Goal: Information Seeking & Learning: Learn about a topic

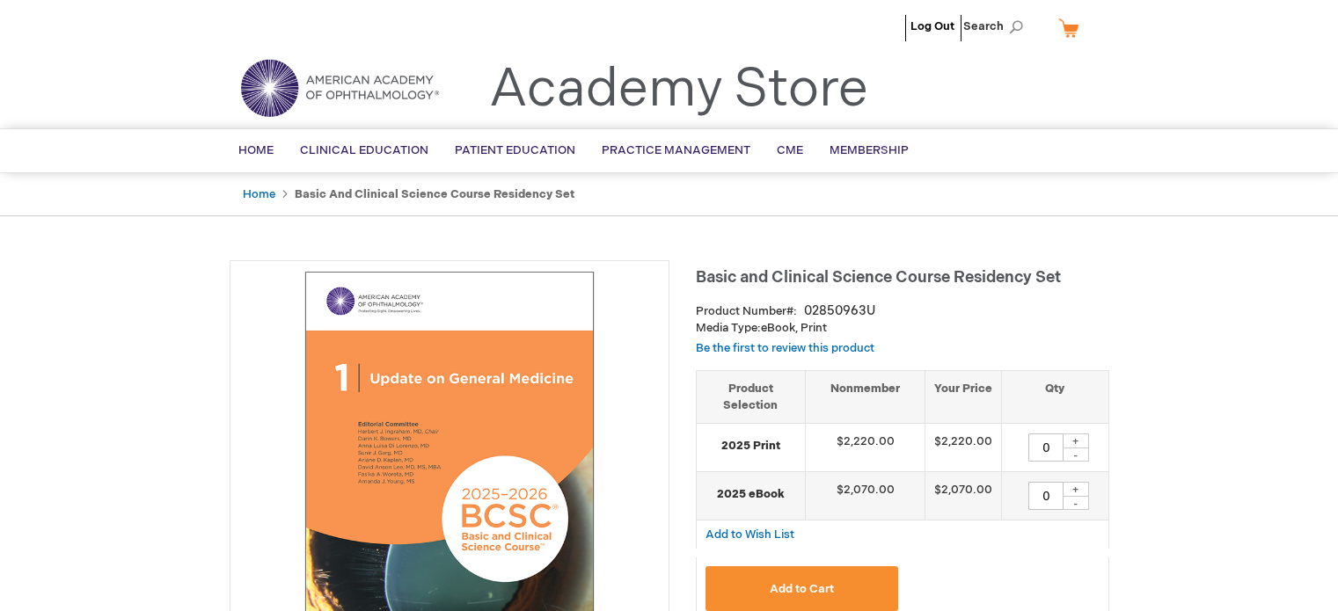
type input "0"
click at [977, 193] on ul "Home Basic and Clinical Science Course Residency Set" at bounding box center [670, 194] width 880 height 43
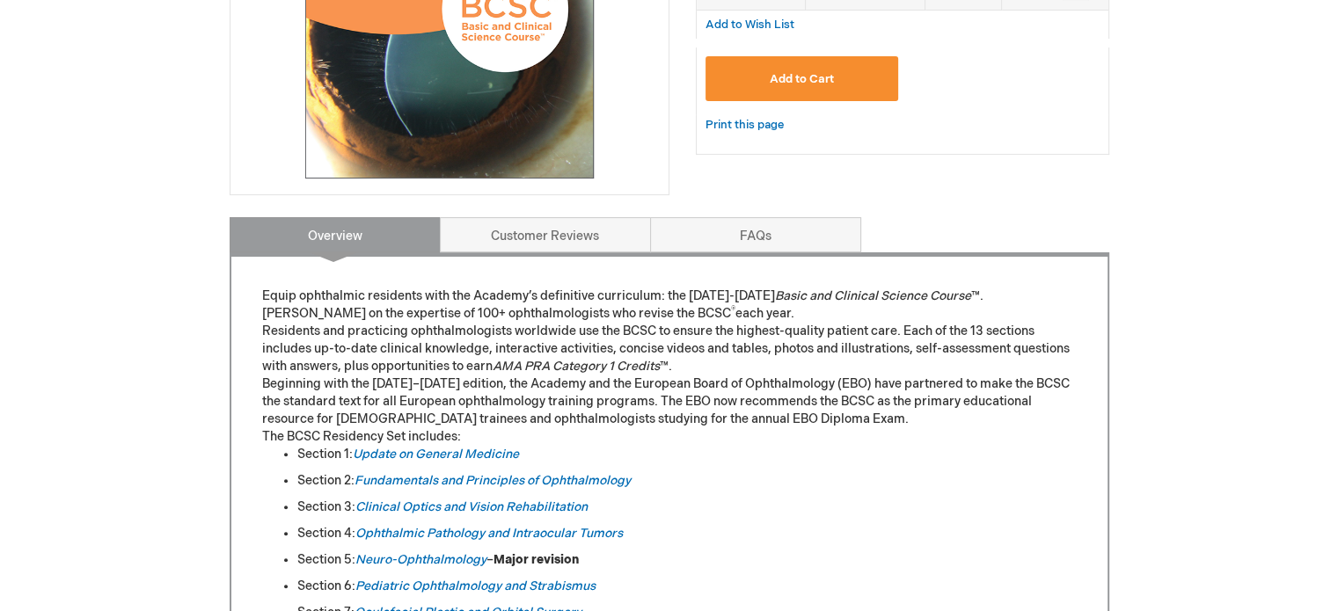
scroll to position [531, 0]
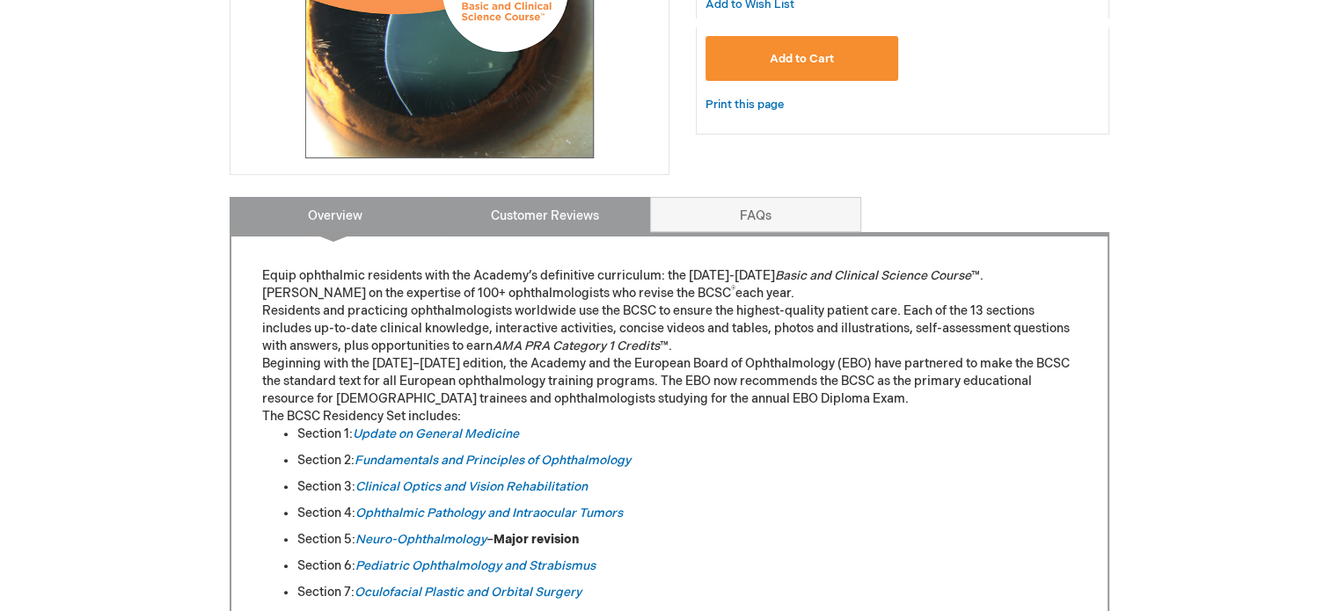
click at [553, 223] on link "Customer Reviews" at bounding box center [545, 214] width 211 height 35
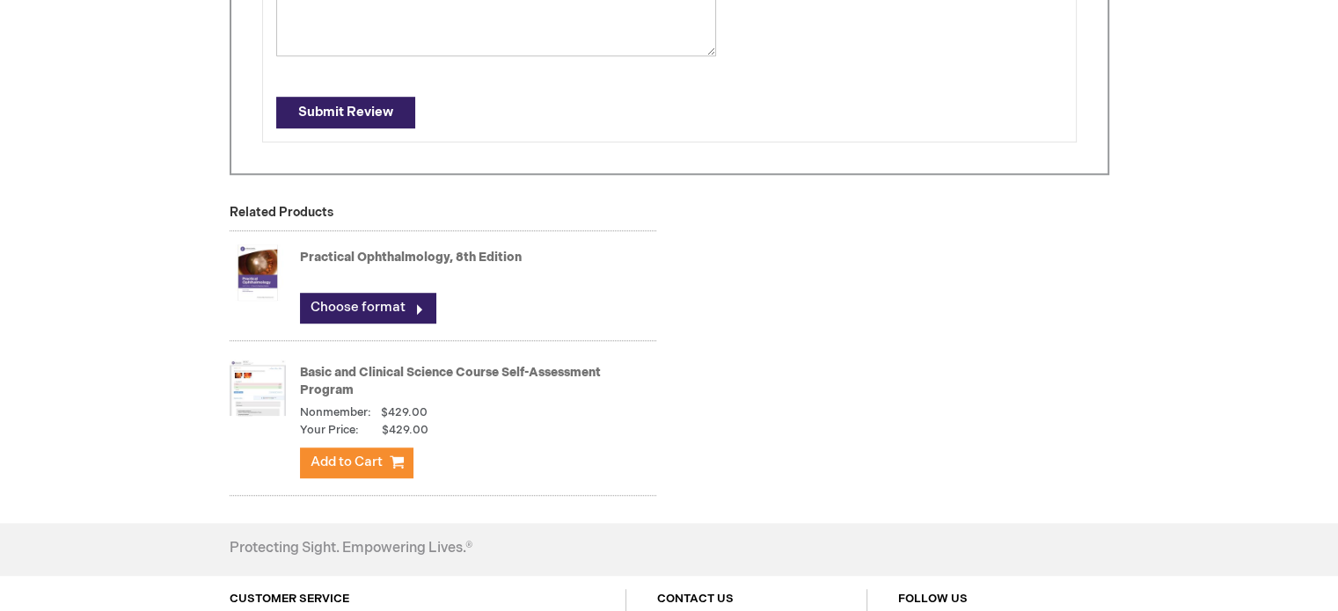
scroll to position [1204, 0]
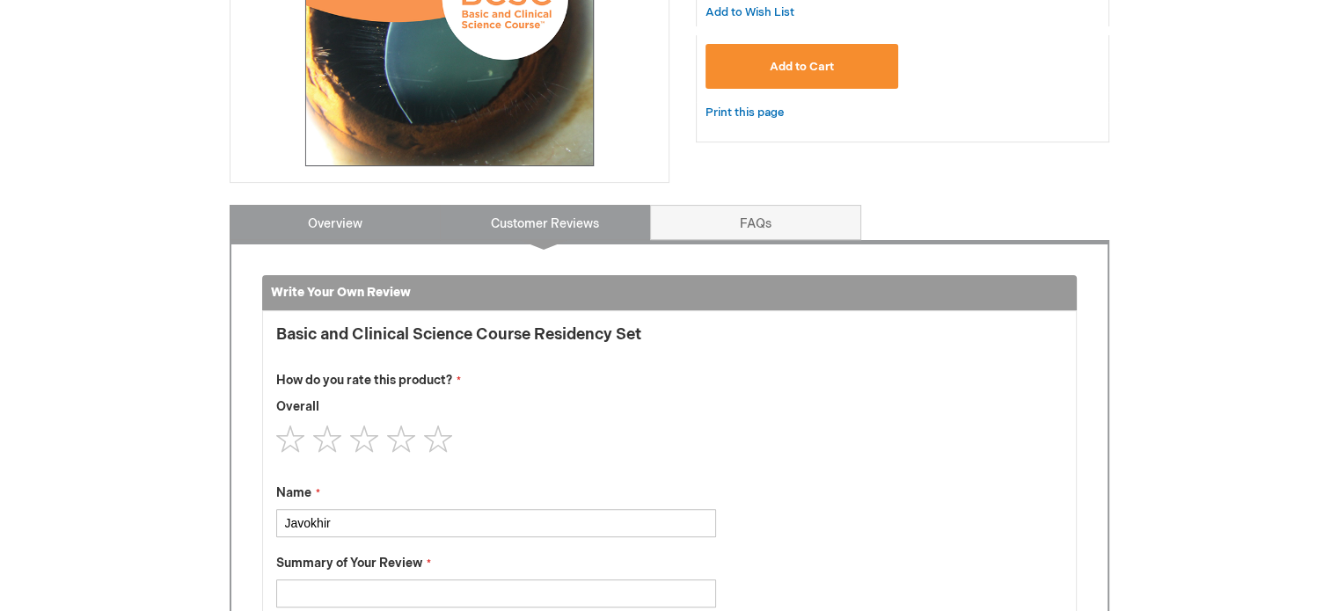
click at [394, 223] on link "Overview" at bounding box center [335, 222] width 211 height 35
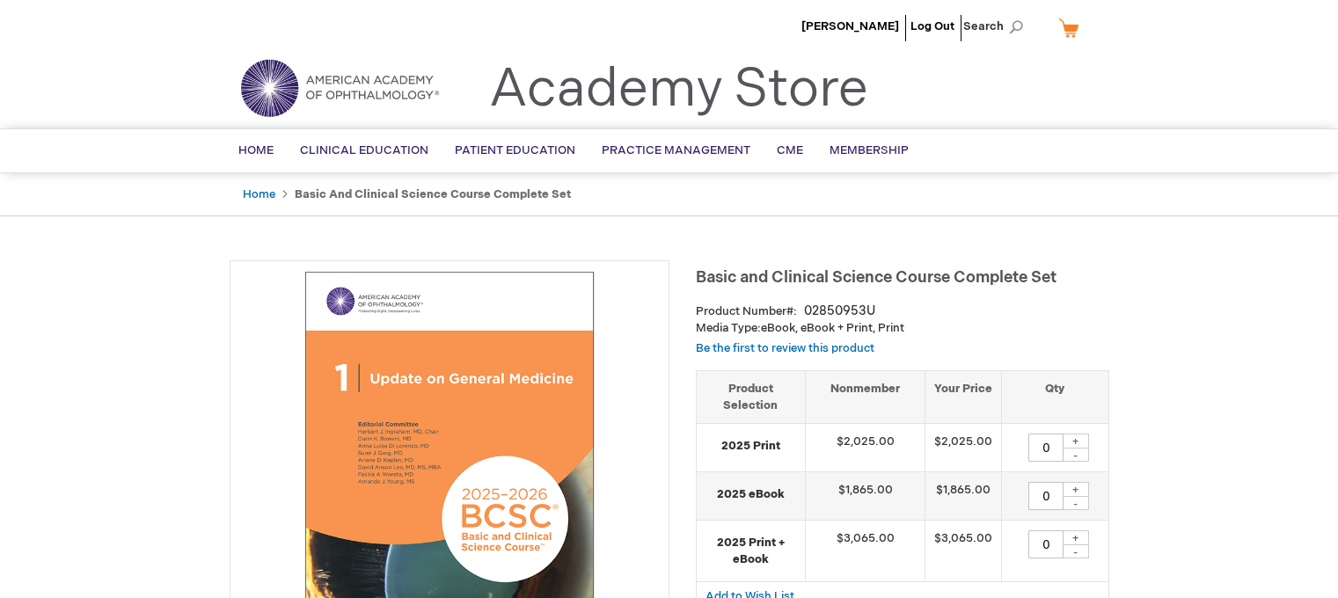
type input "0"
